Goal: Transaction & Acquisition: Book appointment/travel/reservation

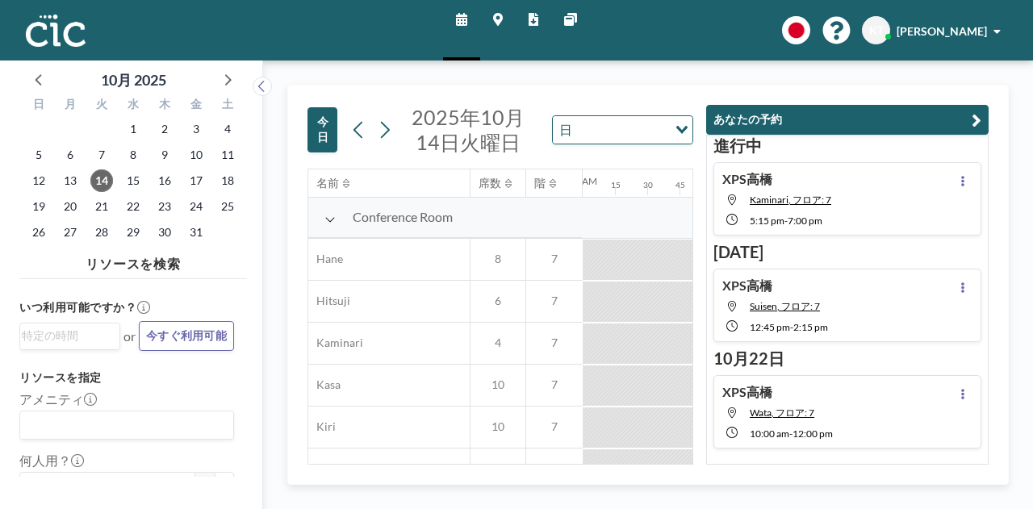
click at [978, 119] on icon "button" at bounding box center [977, 120] width 10 height 19
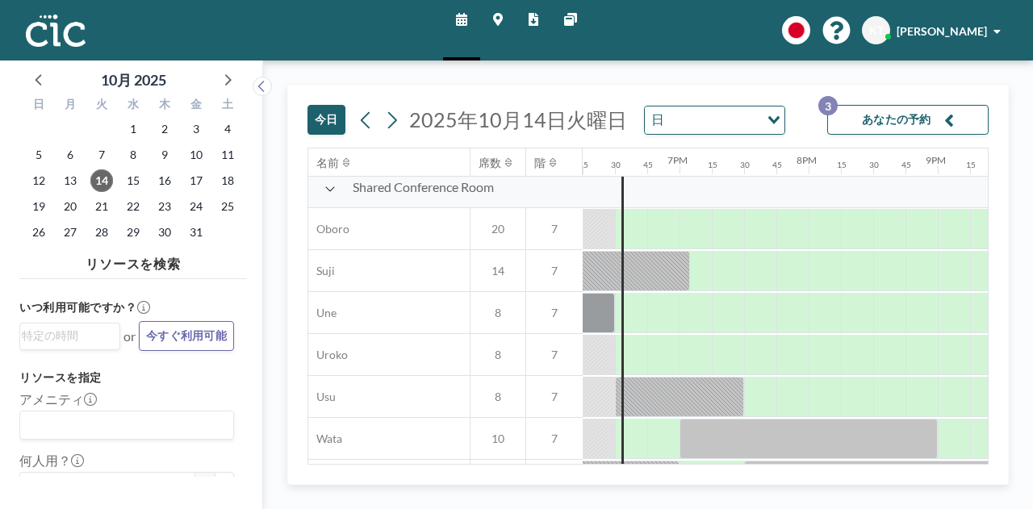
scroll to position [1227, 2357]
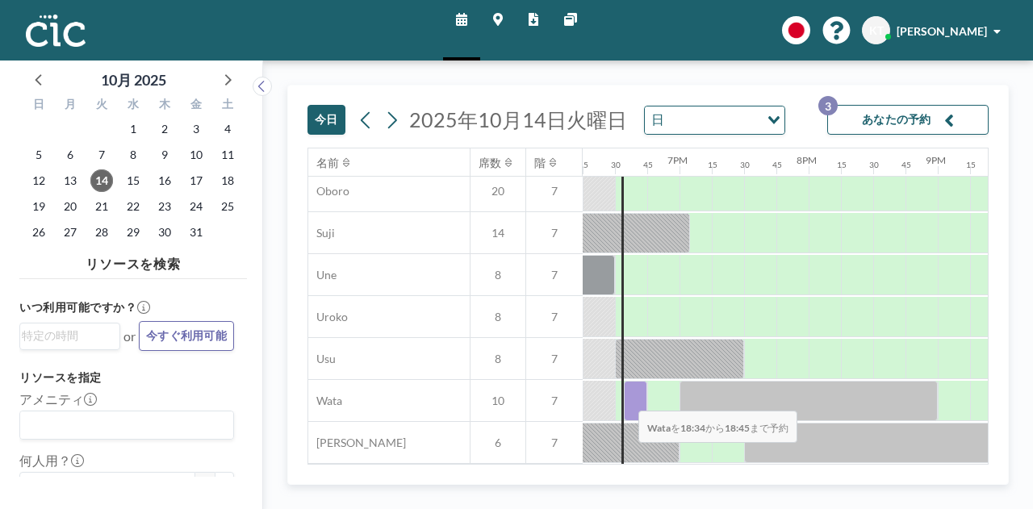
click at [626, 399] on div at bounding box center [635, 401] width 23 height 40
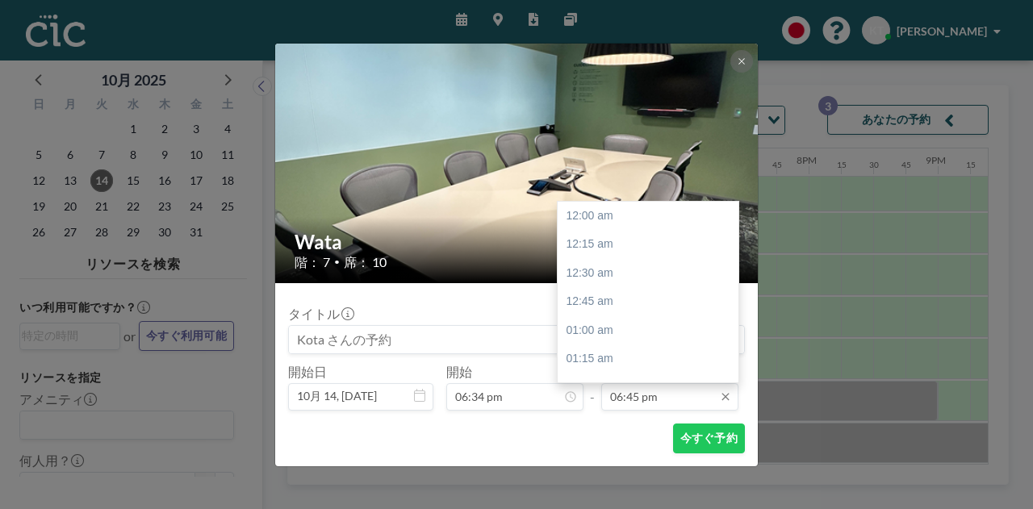
scroll to position [2155, 0]
click at [656, 396] on input "06:45 pm" at bounding box center [669, 396] width 137 height 27
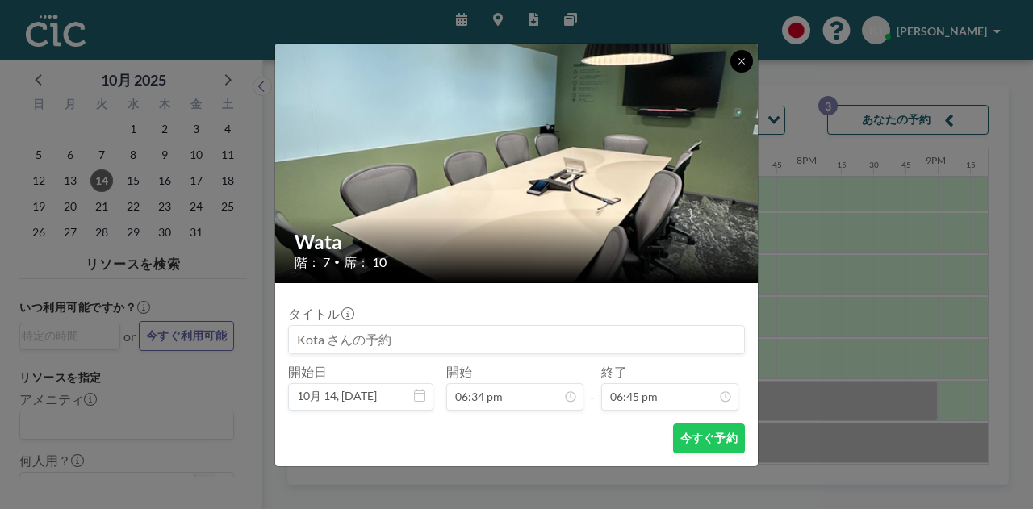
click at [748, 67] on button at bounding box center [742, 61] width 23 height 23
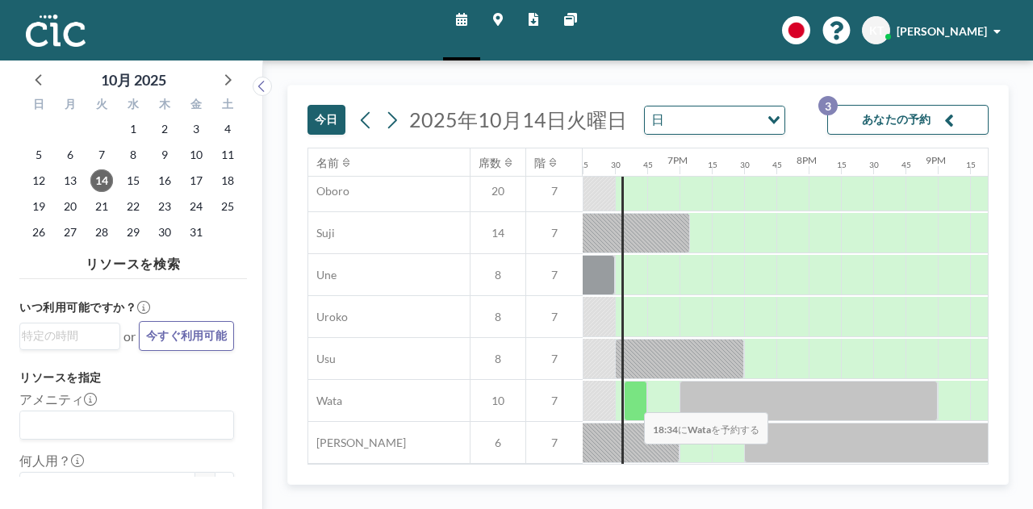
click at [631, 400] on div at bounding box center [635, 401] width 23 height 40
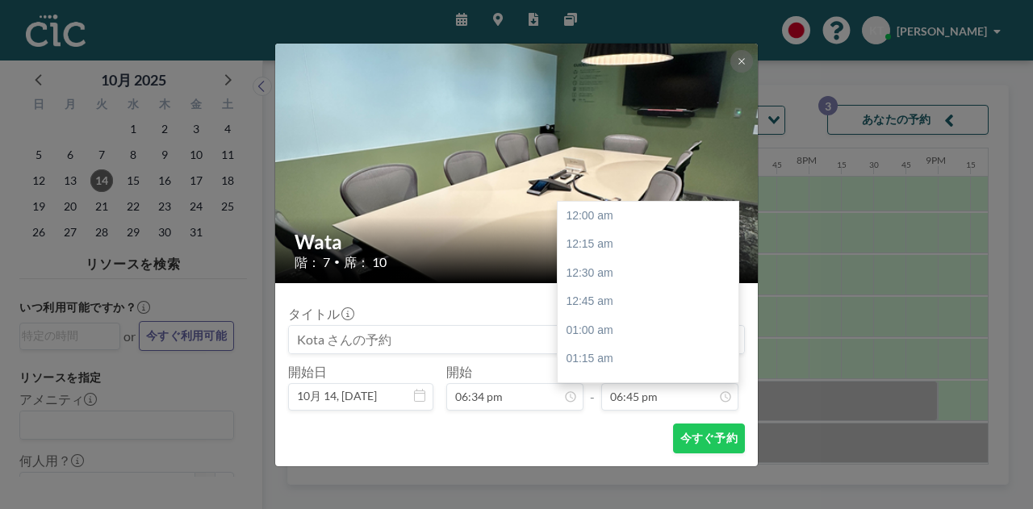
scroll to position [2155, 0]
click at [613, 249] on div "07:00 pm" at bounding box center [652, 244] width 189 height 29
type input "07:00 pm"
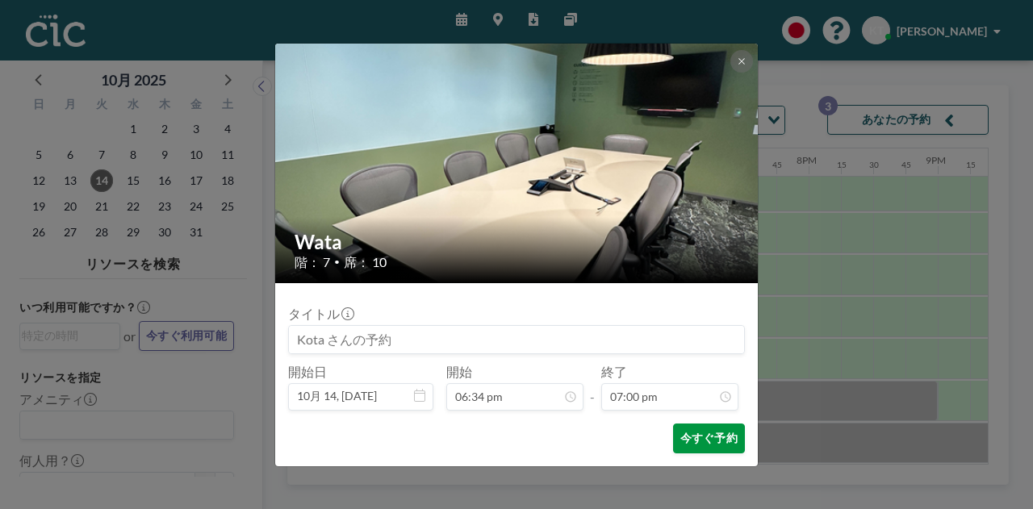
scroll to position [2184, 0]
click at [709, 440] on button "今すぐ予約" at bounding box center [709, 439] width 72 height 30
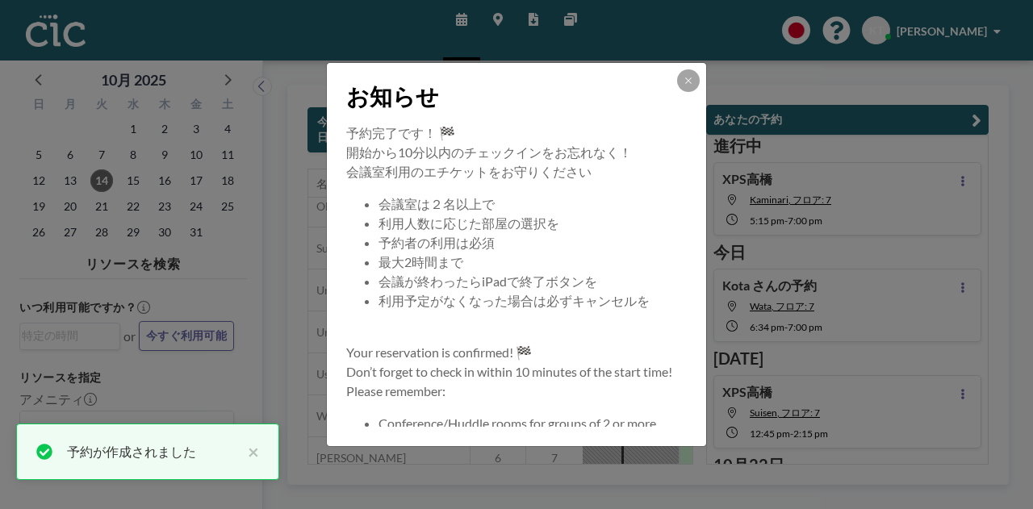
scroll to position [3, 0]
click at [686, 92] on div "お知らせ" at bounding box center [516, 93] width 379 height 61
click at [685, 85] on icon at bounding box center [689, 81] width 10 height 10
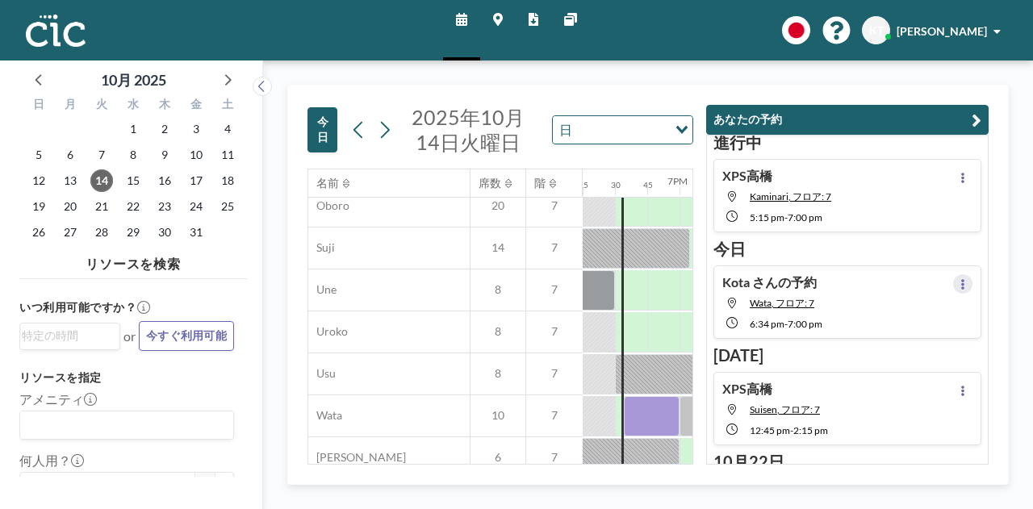
click at [955, 287] on button at bounding box center [962, 283] width 19 height 19
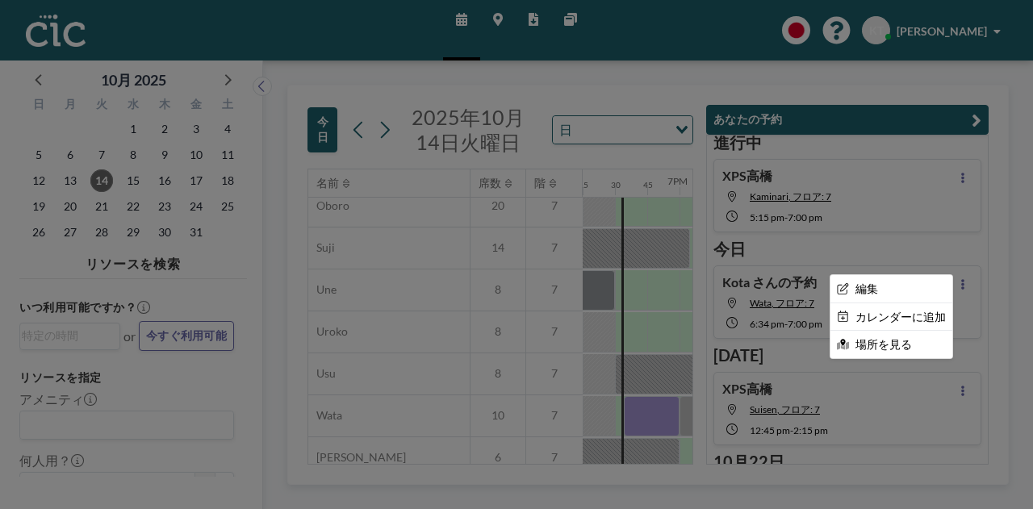
click at [978, 117] on div at bounding box center [516, 254] width 1033 height 509
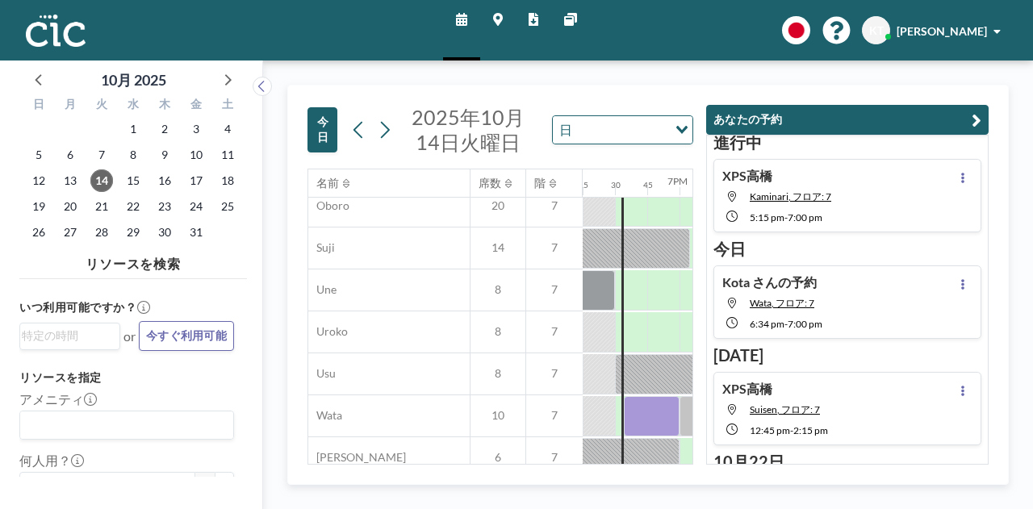
click at [972, 122] on icon "button" at bounding box center [977, 120] width 10 height 19
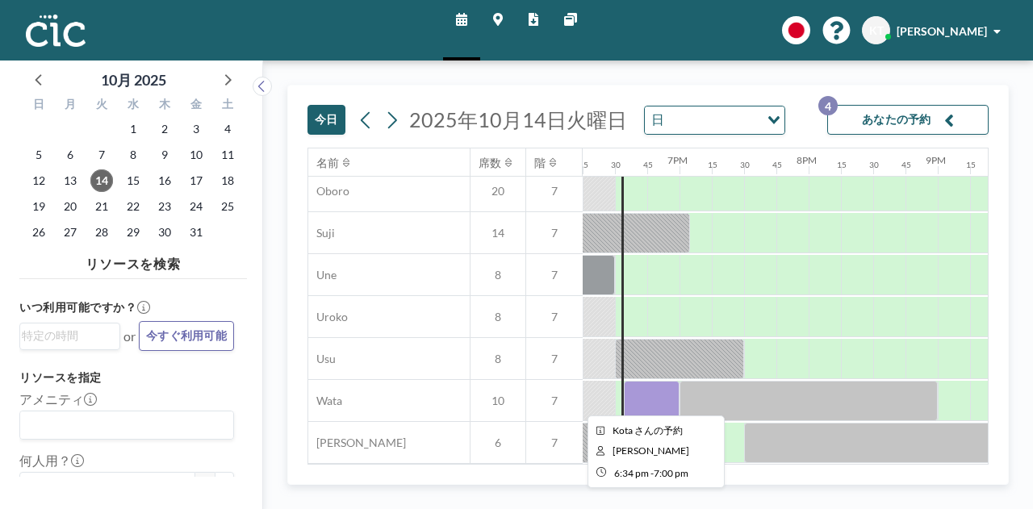
click at [651, 390] on div at bounding box center [652, 401] width 56 height 40
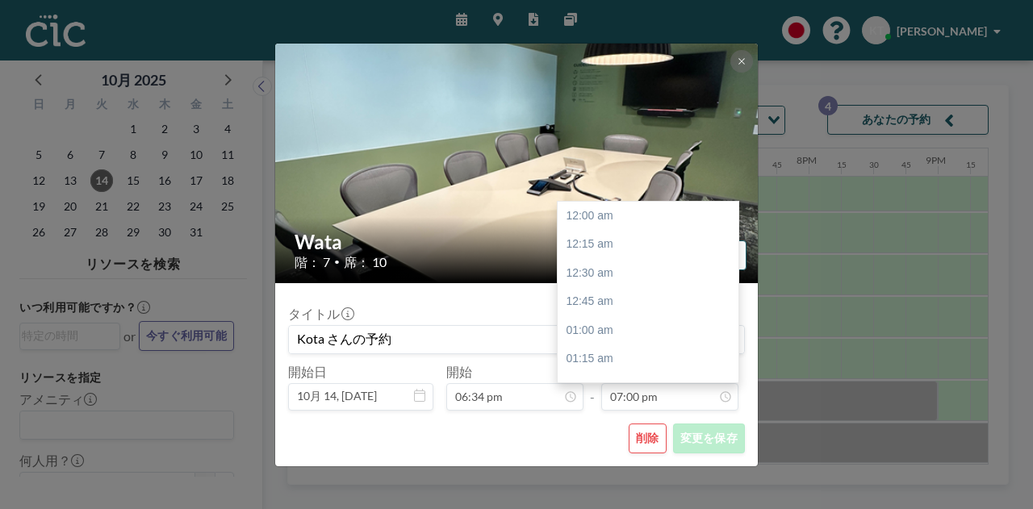
scroll to position [2184, 0]
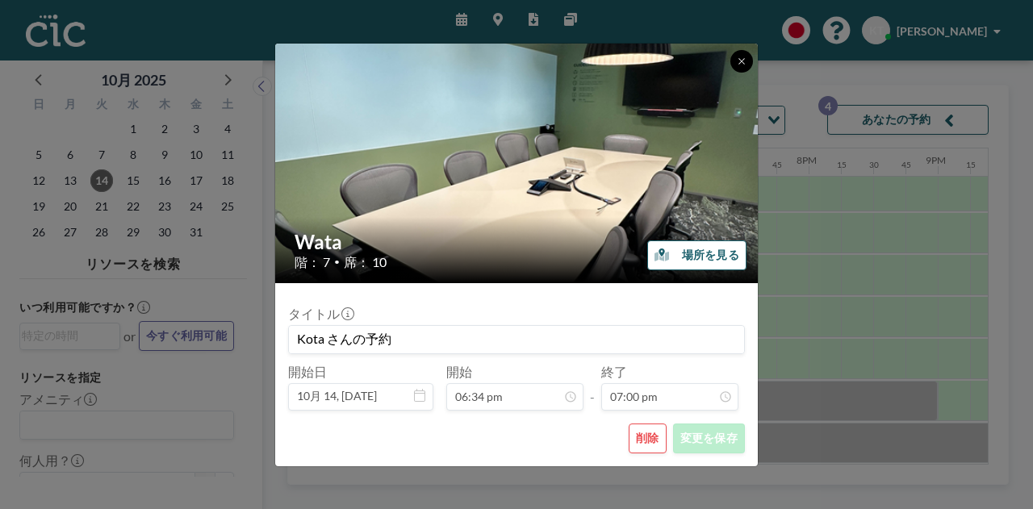
click at [739, 59] on icon at bounding box center [742, 61] width 6 height 6
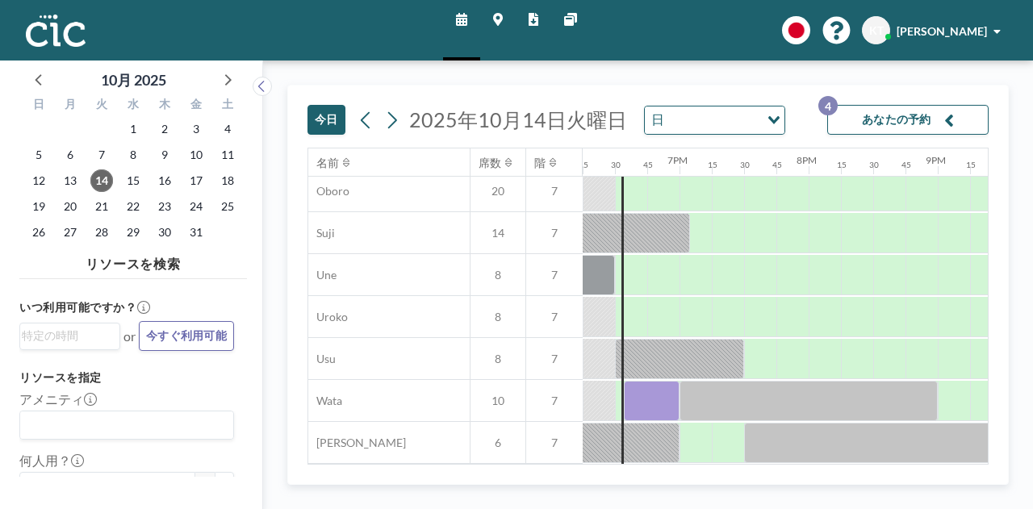
click at [949, 120] on icon "button" at bounding box center [949, 120] width 10 height 19
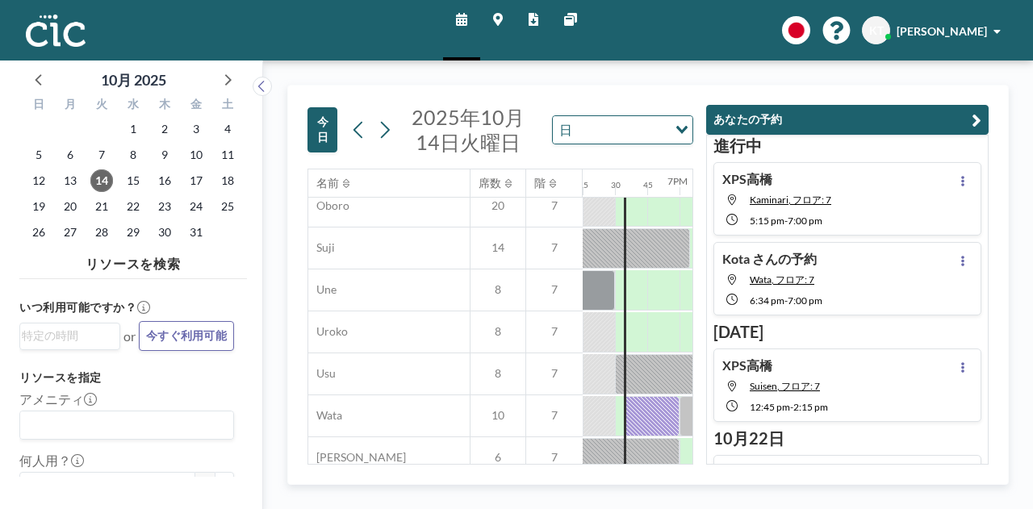
click at [982, 107] on button "あなたの予約" at bounding box center [847, 120] width 283 height 30
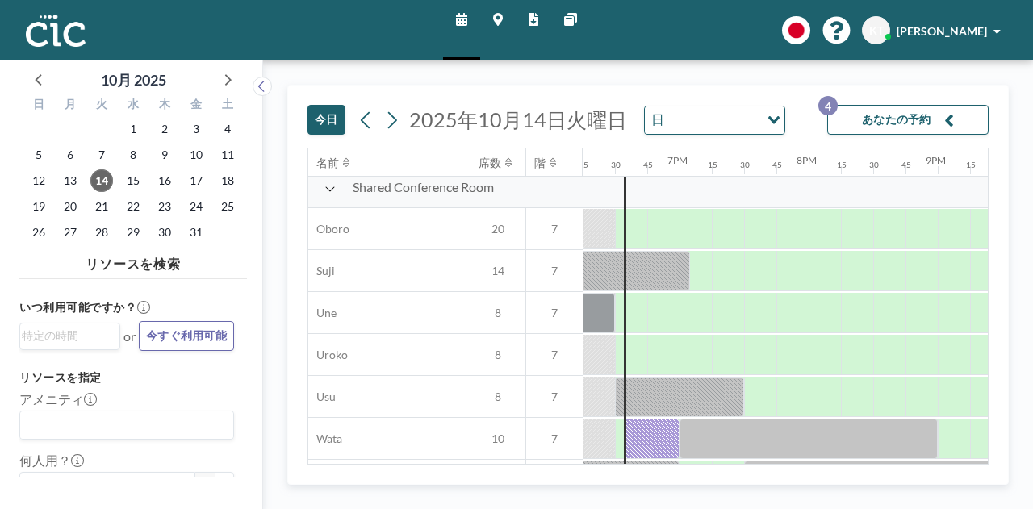
scroll to position [1227, 2357]
